Goal: Information Seeking & Learning: Learn about a topic

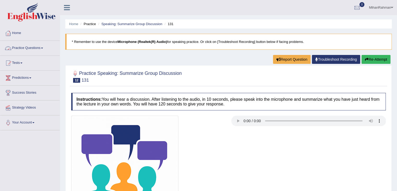
click at [24, 48] on link "Practice Questions" at bounding box center [30, 47] width 60 height 13
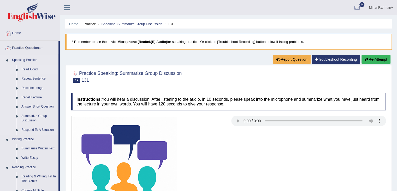
click at [31, 70] on link "Read Aloud" at bounding box center [38, 69] width 39 height 9
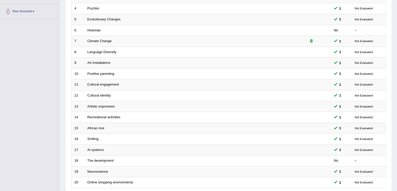
scroll to position [131, 0]
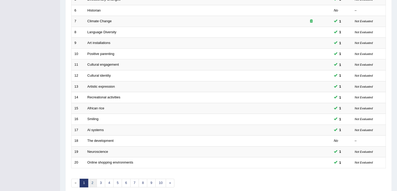
click at [91, 182] on link "2" at bounding box center [92, 182] width 9 height 9
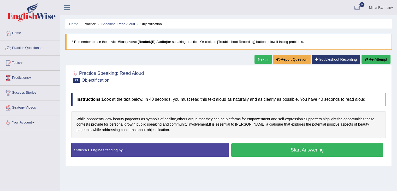
click at [283, 150] on button "Start Answering" at bounding box center [308, 149] width 152 height 13
click at [292, 153] on button "Start Answering" at bounding box center [308, 149] width 152 height 13
click at [309, 152] on button "Start Answering" at bounding box center [308, 149] width 152 height 13
click at [273, 146] on button "Start Answering" at bounding box center [308, 149] width 152 height 13
click at [265, 154] on button "Start Answering" at bounding box center [308, 149] width 152 height 13
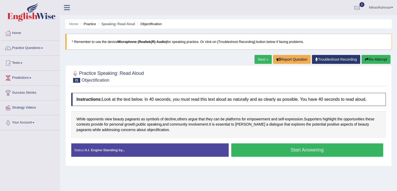
click at [265, 154] on div "Status: A.I. Engine Standing by... Start Answering Stop Recording" at bounding box center [228, 152] width 315 height 19
click at [261, 149] on button "Start Answering" at bounding box center [308, 149] width 152 height 13
click at [276, 151] on button "Start Answering" at bounding box center [308, 149] width 152 height 13
click at [328, 144] on button "Start Answering" at bounding box center [308, 149] width 152 height 13
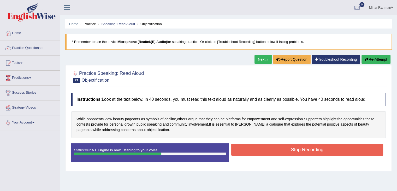
click at [328, 144] on button "Stop Recording" at bounding box center [308, 149] width 152 height 12
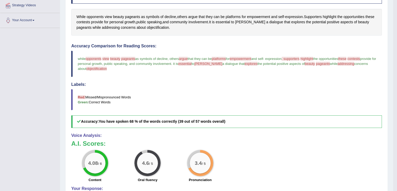
scroll to position [105, 0]
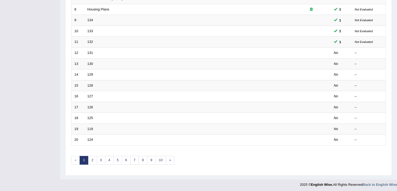
scroll to position [40, 0]
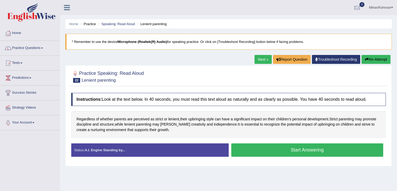
click at [276, 147] on button "Start Answering" at bounding box center [308, 149] width 152 height 13
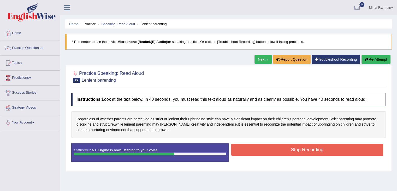
click at [276, 147] on button "Stop Recording" at bounding box center [308, 149] width 152 height 12
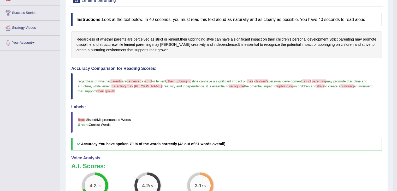
scroll to position [82, 0]
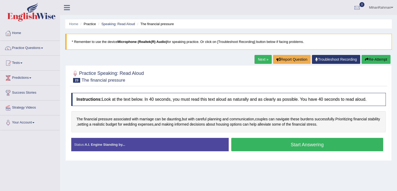
click at [299, 141] on button "Start Answering" at bounding box center [308, 144] width 152 height 13
click at [291, 146] on button "Start Answering" at bounding box center [308, 144] width 152 height 13
click at [277, 142] on button "Start Answering" at bounding box center [308, 144] width 152 height 13
click at [270, 146] on button "Start Answering" at bounding box center [308, 144] width 152 height 13
click at [261, 146] on button "Start Answering" at bounding box center [308, 144] width 152 height 13
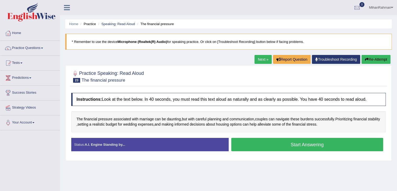
click at [268, 143] on button "Start Answering" at bounding box center [308, 144] width 152 height 13
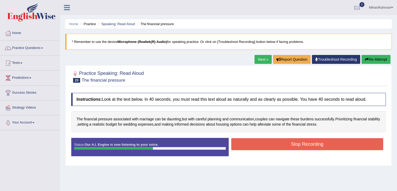
click at [268, 143] on button "Stop Recording" at bounding box center [308, 144] width 152 height 12
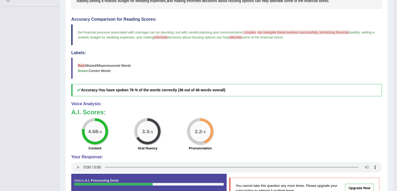
scroll to position [123, 0]
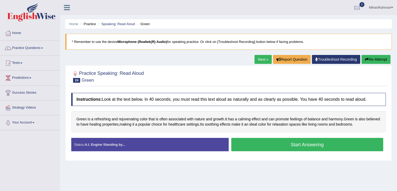
click at [306, 143] on button "Start Answering" at bounding box center [308, 144] width 152 height 13
click at [266, 150] on button "Start Answering" at bounding box center [308, 144] width 152 height 13
click at [292, 146] on button "Start Answering" at bounding box center [308, 144] width 152 height 13
click at [295, 143] on button "Start Answering" at bounding box center [308, 144] width 152 height 13
click at [276, 140] on button "Start Answering" at bounding box center [308, 144] width 152 height 13
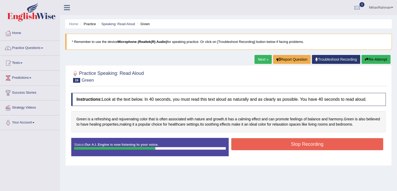
click at [276, 140] on button "Stop Recording" at bounding box center [308, 144] width 152 height 12
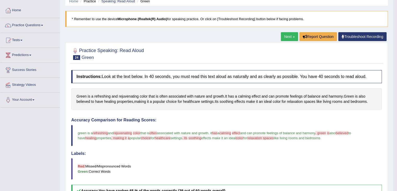
scroll to position [10, 0]
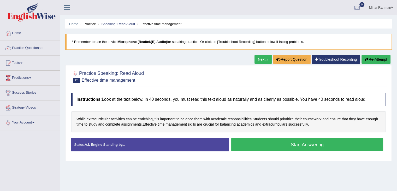
click at [311, 146] on button "Start Answering" at bounding box center [308, 144] width 152 height 13
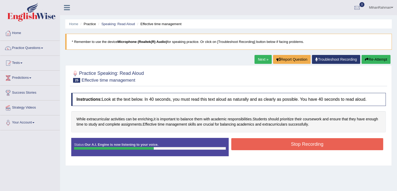
click at [263, 146] on button "Stop Recording" at bounding box center [308, 144] width 152 height 12
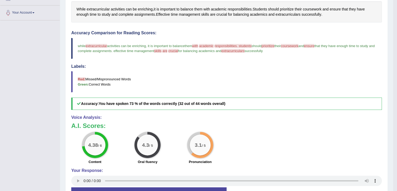
scroll to position [118, 0]
